Goal: Task Accomplishment & Management: Complete application form

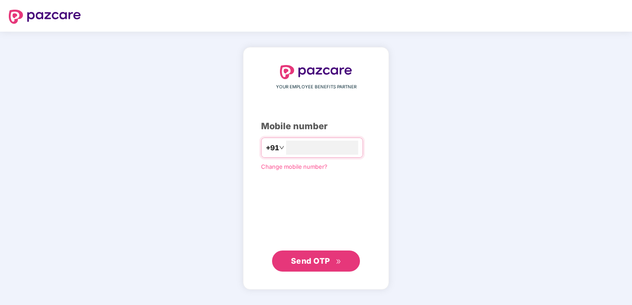
type input "**********"
click at [318, 263] on span "Send OTP" at bounding box center [310, 260] width 39 height 9
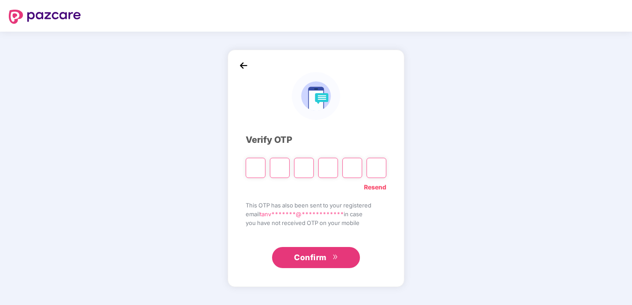
type input "*"
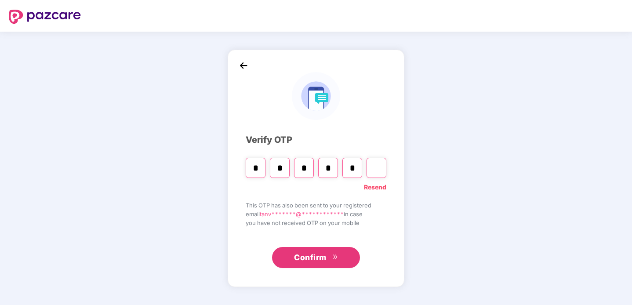
type input "*"
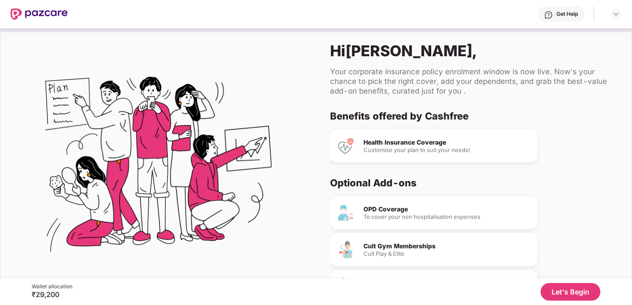
click at [577, 297] on button "Let's Begin" at bounding box center [571, 292] width 60 height 18
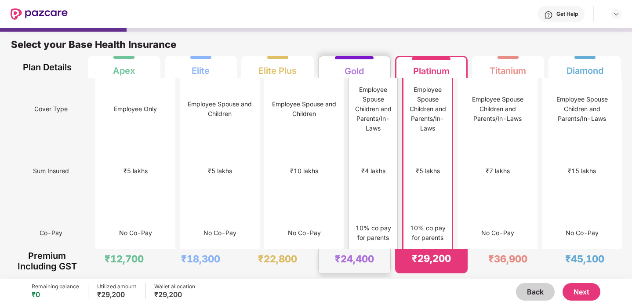
click at [355, 223] on div "10% co pay for parents" at bounding box center [373, 232] width 37 height 19
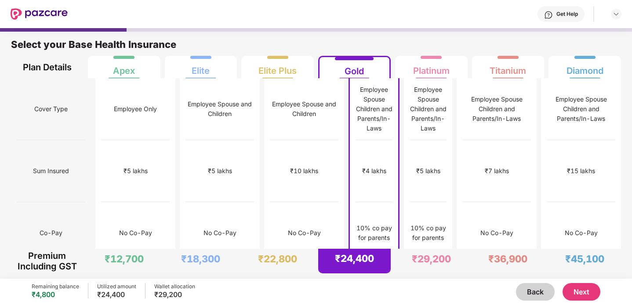
click at [588, 286] on button "Next" at bounding box center [582, 292] width 38 height 18
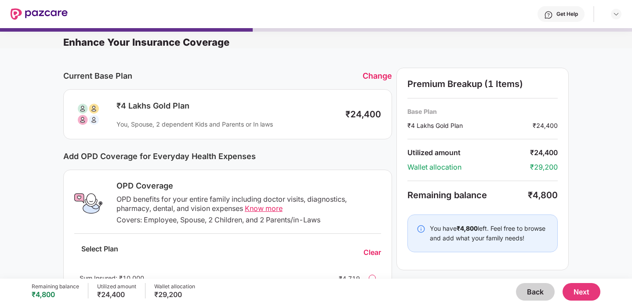
click at [581, 291] on button "Next" at bounding box center [582, 292] width 38 height 18
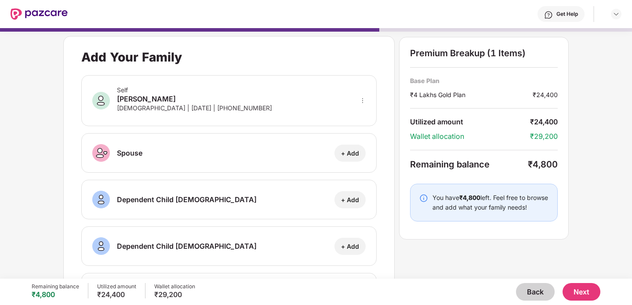
click at [509, 197] on div "You have ₹4,800 left. Feel free to browse and add what your family needs!" at bounding box center [491, 202] width 116 height 19
click at [580, 294] on button "Next" at bounding box center [582, 292] width 38 height 18
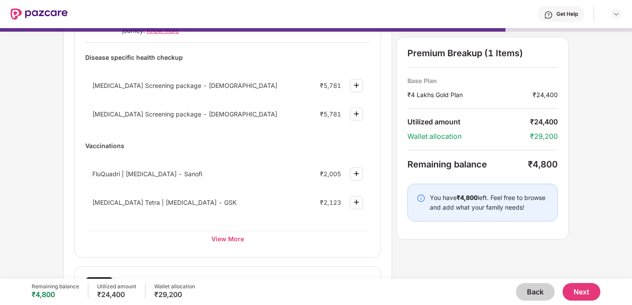
scroll to position [122, 0]
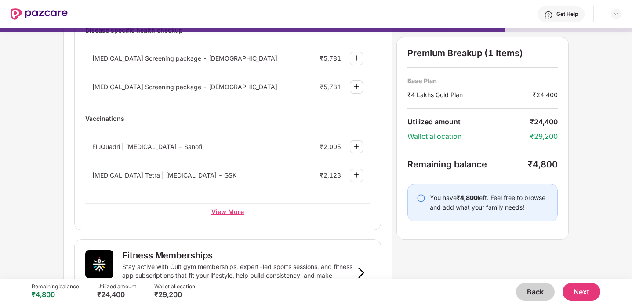
click at [232, 215] on div "View More" at bounding box center [227, 212] width 285 height 16
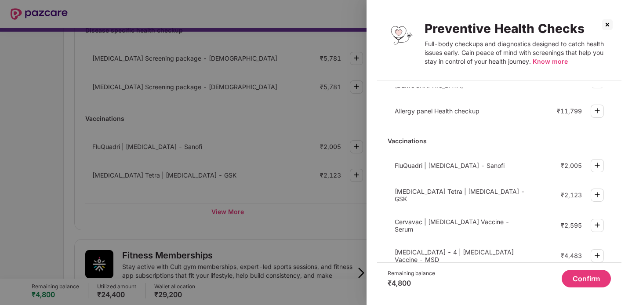
scroll to position [288, 0]
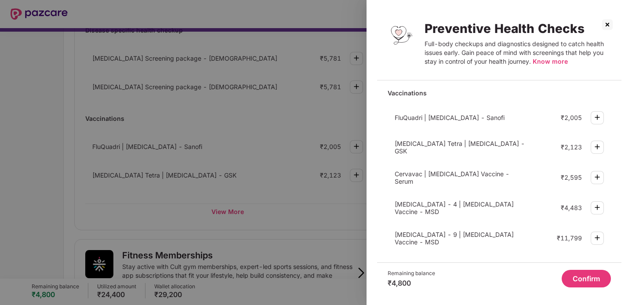
click at [608, 22] on img at bounding box center [608, 25] width 14 height 14
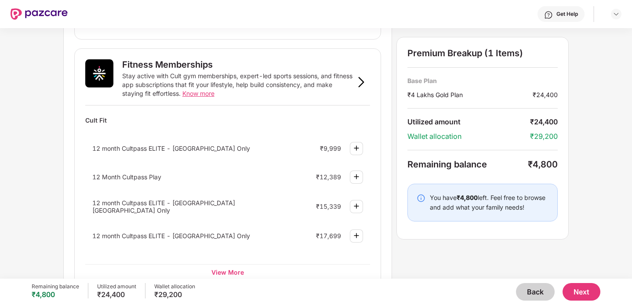
scroll to position [325, 0]
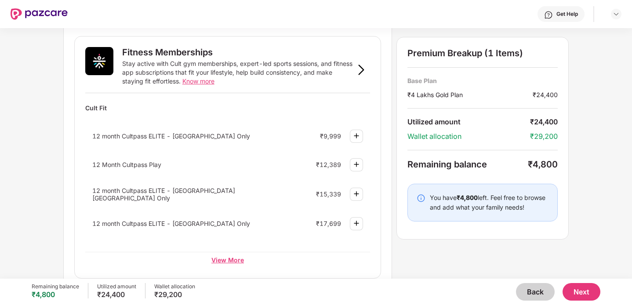
click at [230, 259] on div "View More" at bounding box center [227, 260] width 285 height 16
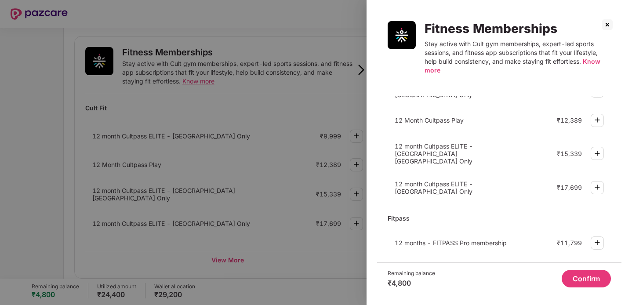
click at [605, 22] on img at bounding box center [608, 25] width 14 height 14
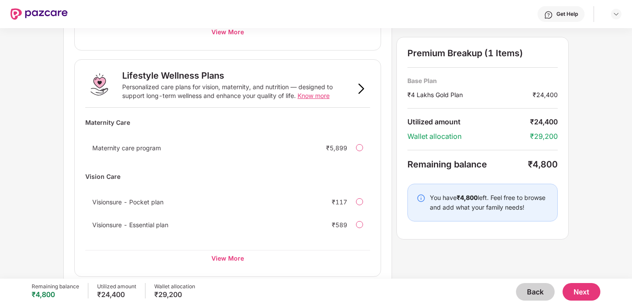
scroll to position [561, 0]
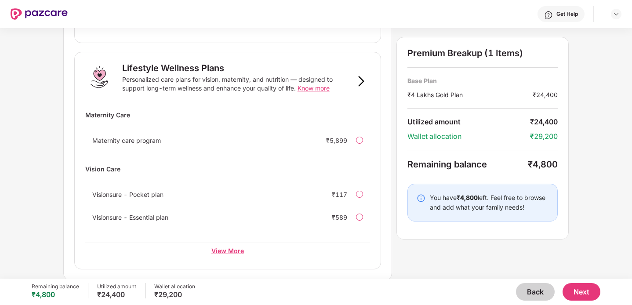
click at [227, 248] on div "View More" at bounding box center [227, 251] width 285 height 16
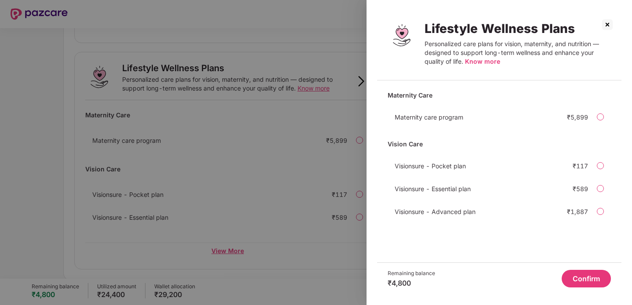
scroll to position [0, 0]
click at [607, 25] on img at bounding box center [608, 25] width 14 height 14
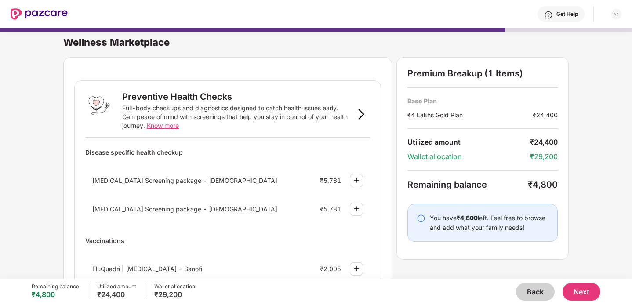
click at [531, 288] on button "Back" at bounding box center [535, 292] width 39 height 18
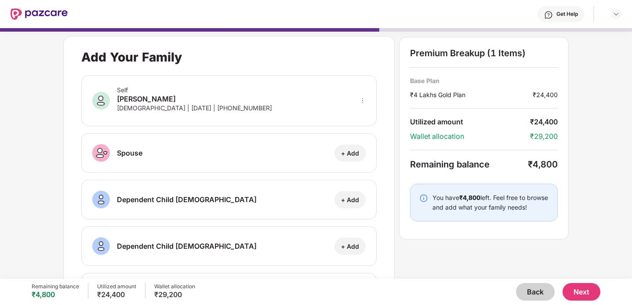
click at [531, 288] on button "Back" at bounding box center [535, 292] width 39 height 18
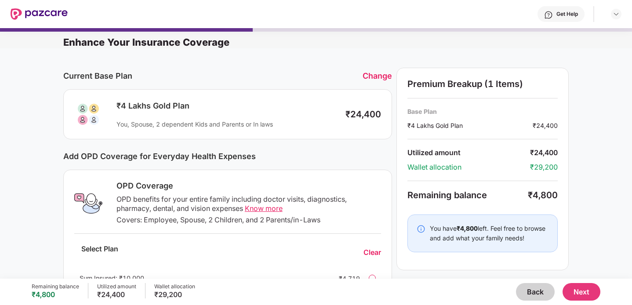
click at [531, 288] on button "Back" at bounding box center [535, 292] width 39 height 18
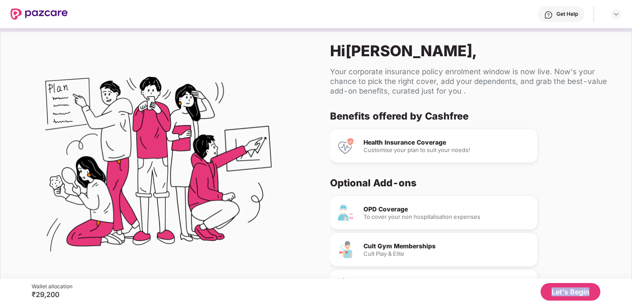
click at [531, 288] on div "Let's Begin" at bounding box center [337, 292] width 528 height 18
click at [562, 292] on button "Let's Begin" at bounding box center [571, 292] width 60 height 18
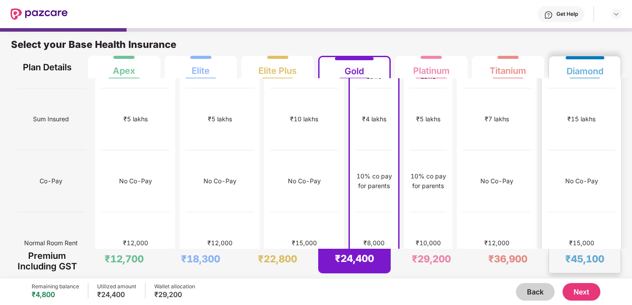
scroll to position [156, 0]
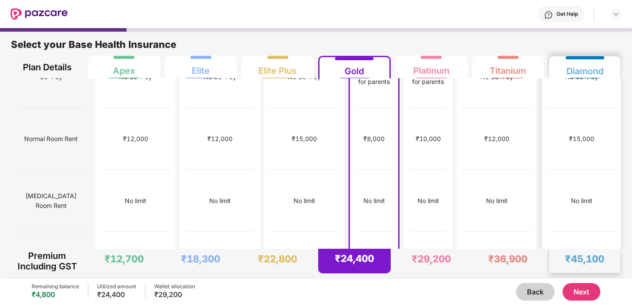
click at [581, 232] on div "₹1,00,000" at bounding box center [582, 263] width 69 height 62
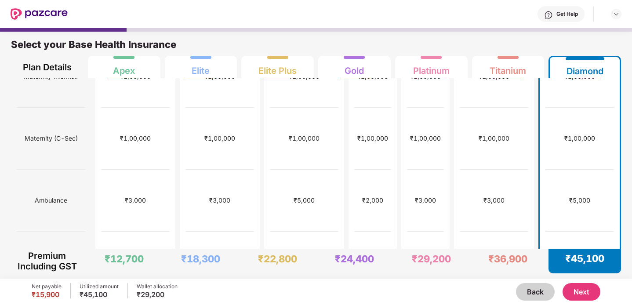
scroll to position [405, 0]
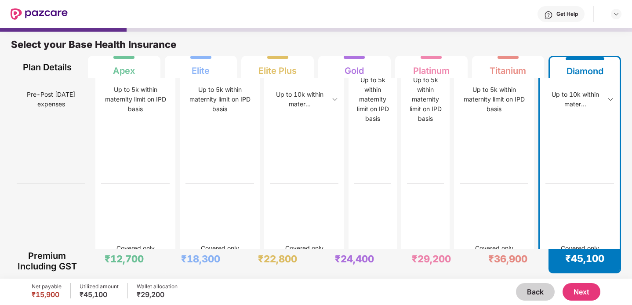
scroll to position [2423, 0]
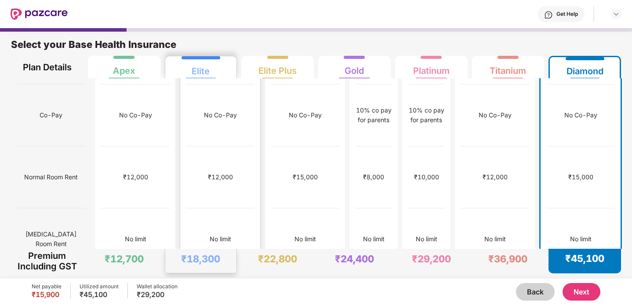
scroll to position [0, 0]
